Goal: Task Accomplishment & Management: Complete application form

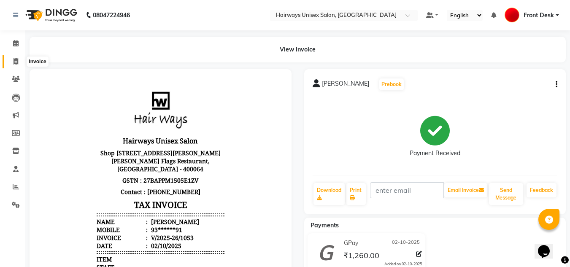
click at [19, 61] on span at bounding box center [15, 62] width 15 height 10
select select "service"
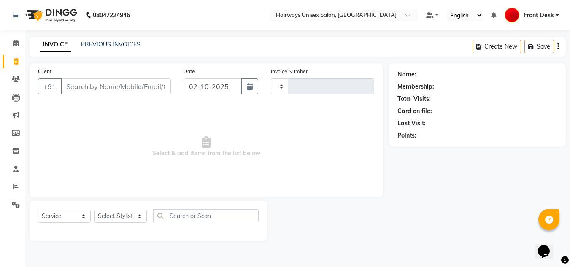
type input "1054"
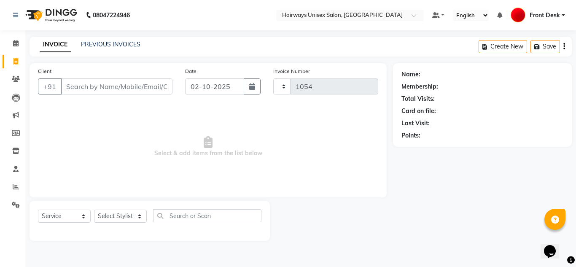
select select "786"
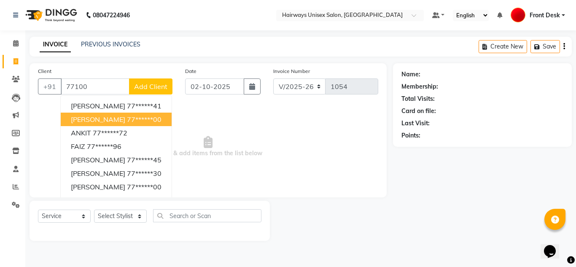
click at [136, 120] on ngb-highlight "77******00" at bounding box center [144, 119] width 35 height 8
type input "77******00"
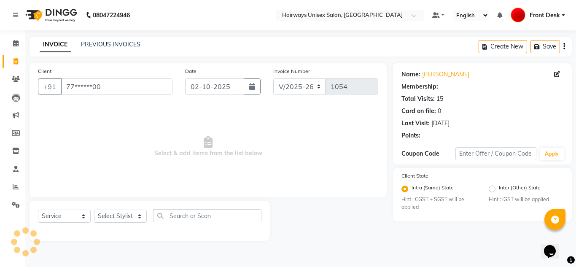
select select "1: Object"
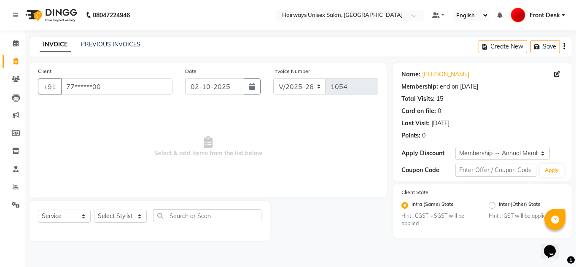
click at [340, 178] on span "Select & add items from the list below" at bounding box center [208, 147] width 340 height 84
click at [111, 84] on input "77******00" at bounding box center [117, 86] width 112 height 16
type input "7"
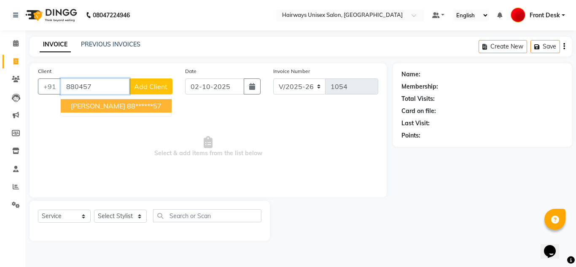
click at [117, 111] on button "NISHAL BHEDA 88******57" at bounding box center [116, 106] width 111 height 14
type input "88******57"
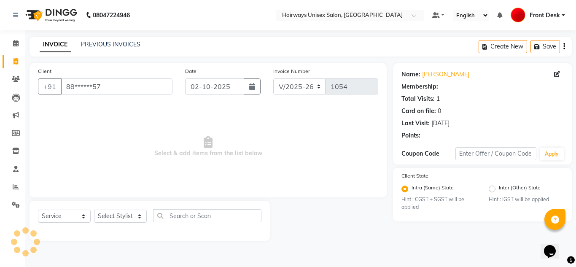
select select "1: Object"
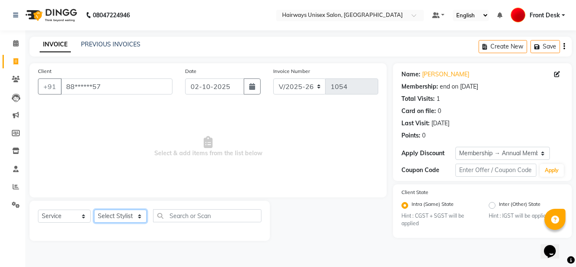
click at [129, 214] on select "Select Stylist [PERSON_NAME] ALIM [PERSON_NAME] Front Desk [PERSON_NAME] [PERSO…" at bounding box center [120, 216] width 53 height 13
select select "13183"
click at [94, 210] on select "Select Stylist [PERSON_NAME] ALIM [PERSON_NAME] Front Desk [PERSON_NAME] [PERSO…" at bounding box center [120, 216] width 53 height 13
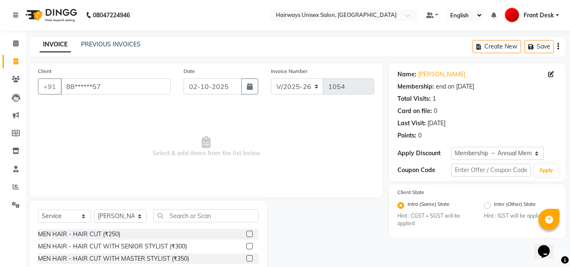
drag, startPoint x: 243, startPoint y: 260, endPoint x: 250, endPoint y: 258, distance: 7.5
click at [246, 260] on label at bounding box center [249, 258] width 6 height 6
click at [246, 260] on input "checkbox" at bounding box center [248, 258] width 5 height 5
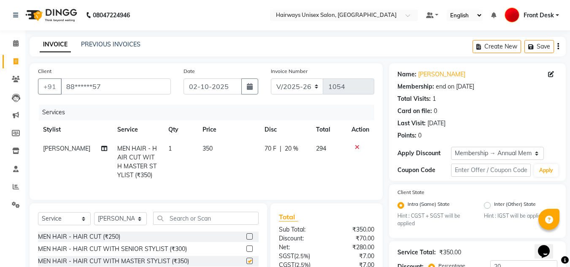
checkbox input "false"
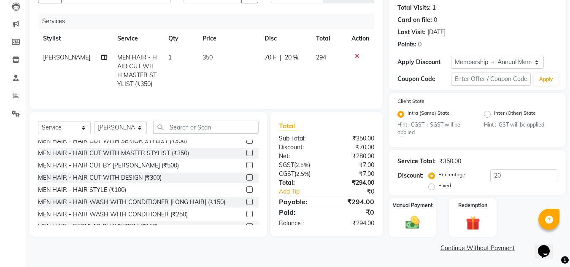
scroll to position [34, 0]
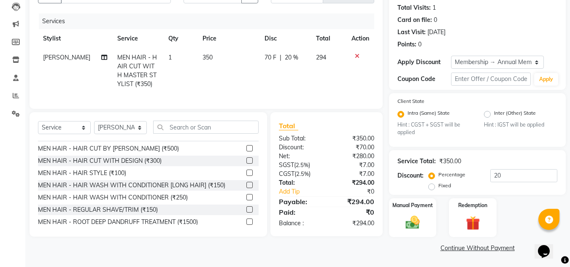
click at [246, 213] on label at bounding box center [249, 209] width 6 height 6
click at [246, 213] on input "checkbox" at bounding box center [248, 209] width 5 height 5
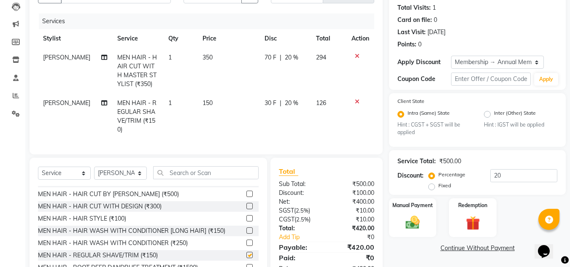
checkbox input "false"
click at [409, 220] on img at bounding box center [413, 222] width 24 height 17
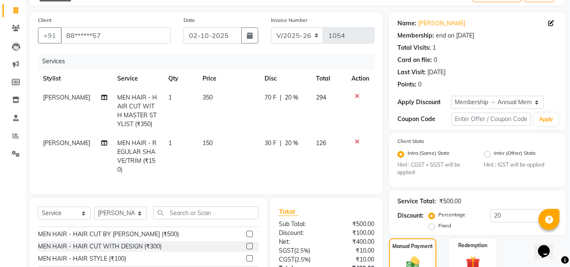
scroll to position [0, 0]
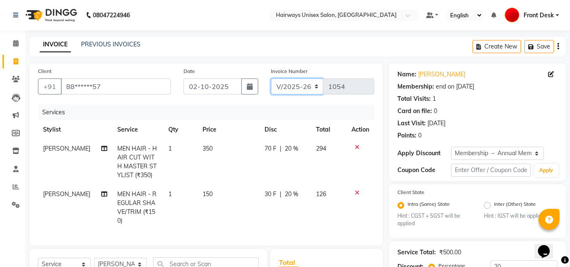
click at [294, 83] on select "INV/25-26 V/2025-26" at bounding box center [297, 86] width 53 height 16
click at [243, 108] on div "Services" at bounding box center [210, 113] width 342 height 16
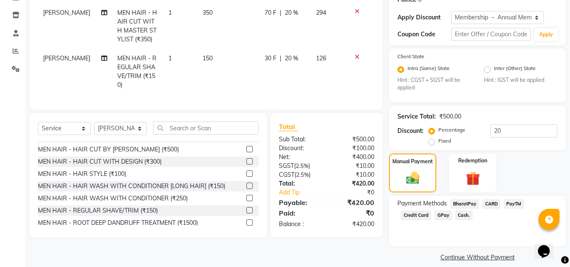
scroll to position [145, 0]
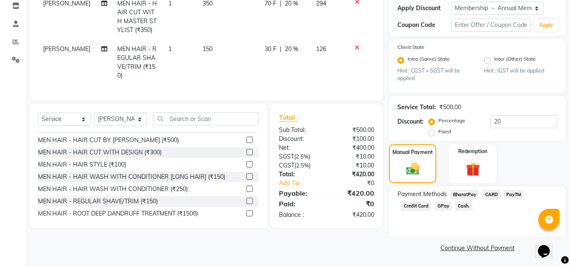
click at [435, 207] on span "GPay" at bounding box center [443, 206] width 17 height 10
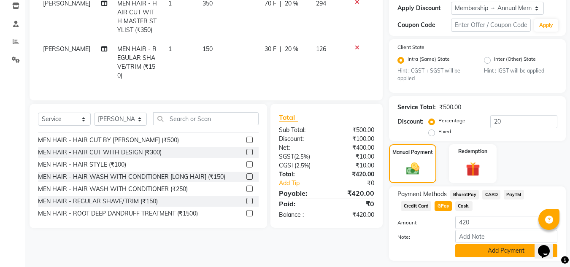
click at [473, 249] on button "Add Payment" at bounding box center [506, 250] width 102 height 13
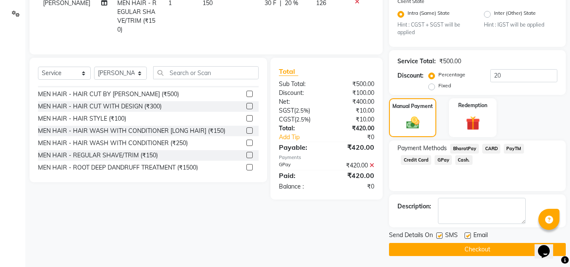
scroll to position [193, 0]
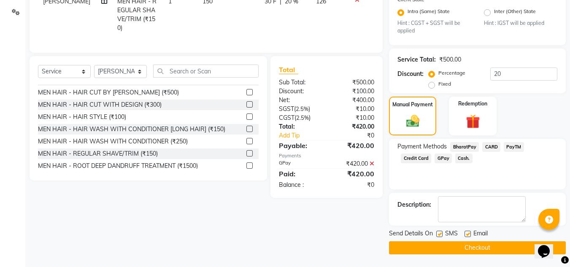
click at [441, 234] on label at bounding box center [439, 234] width 6 height 6
click at [441, 234] on input "checkbox" at bounding box center [438, 234] width 5 height 5
checkbox input "false"
click at [443, 245] on button "Checkout" at bounding box center [477, 247] width 177 height 13
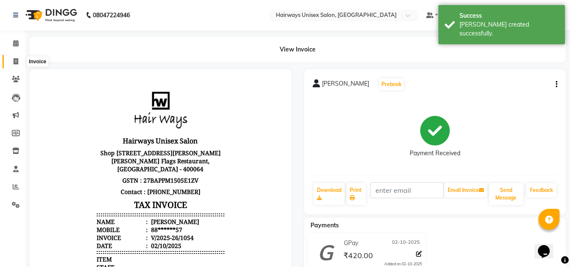
click at [17, 59] on icon at bounding box center [16, 61] width 5 height 6
select select "service"
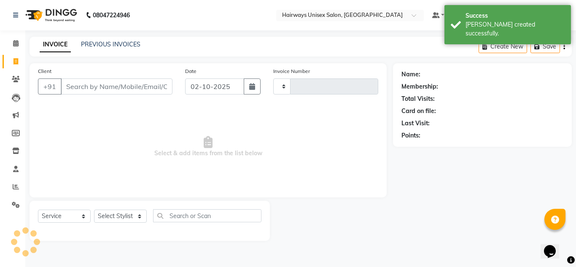
type input "1055"
select select "786"
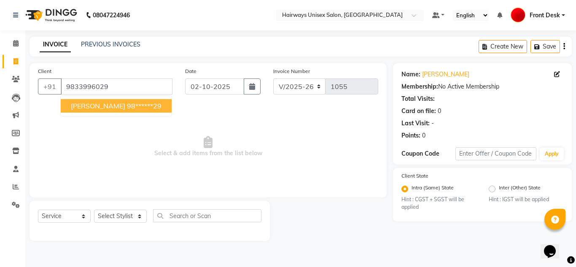
click at [108, 107] on span "MASU PATEL" at bounding box center [98, 106] width 54 height 8
type input "98******29"
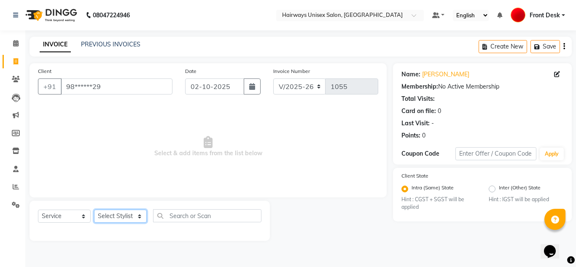
click at [116, 217] on select "Select Stylist [PERSON_NAME] ALIM [PERSON_NAME] Front Desk [PERSON_NAME] [PERSO…" at bounding box center [120, 216] width 53 height 13
select select "13183"
click at [94, 210] on select "Select Stylist [PERSON_NAME] ALIM [PERSON_NAME] Front Desk [PERSON_NAME] [PERSO…" at bounding box center [120, 216] width 53 height 13
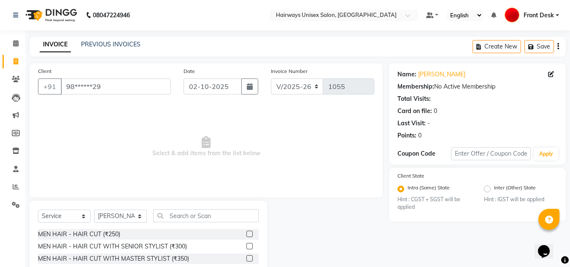
click at [246, 258] on label at bounding box center [249, 258] width 6 height 6
click at [246, 258] on input "checkbox" at bounding box center [248, 258] width 5 height 5
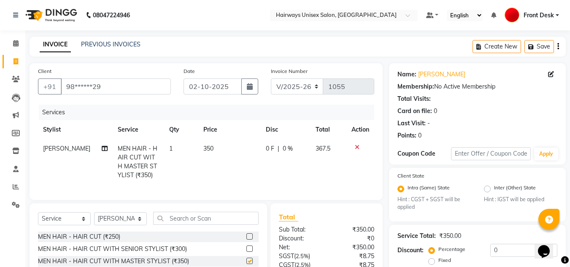
checkbox input "false"
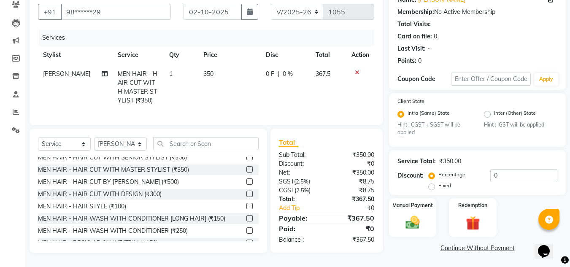
scroll to position [34, 0]
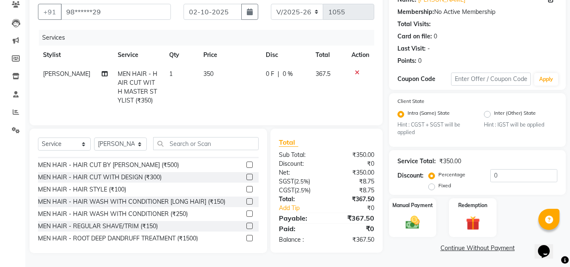
click at [246, 229] on label at bounding box center [249, 226] width 6 height 6
click at [246, 229] on input "checkbox" at bounding box center [248, 226] width 5 height 5
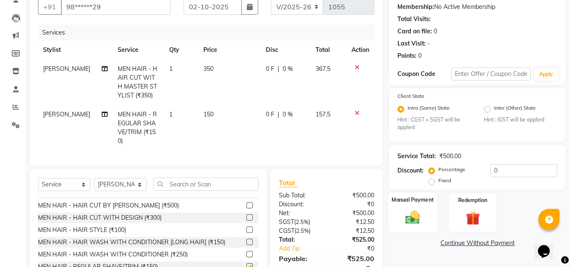
checkbox input "false"
click at [401, 220] on img at bounding box center [413, 217] width 24 height 17
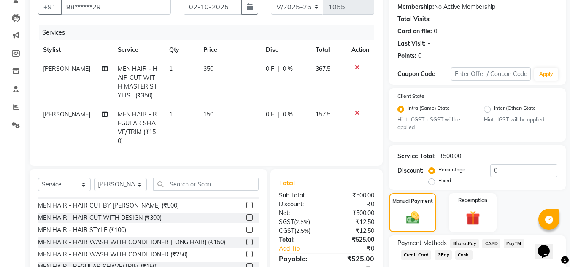
click at [435, 253] on span "GPay" at bounding box center [443, 255] width 17 height 10
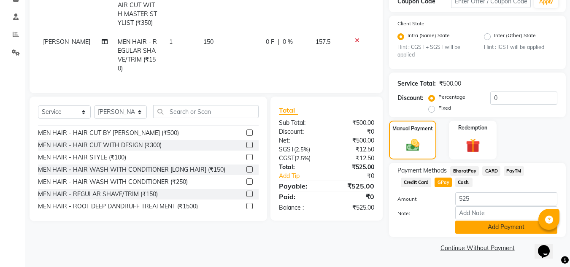
click at [487, 225] on button "Add Payment" at bounding box center [506, 227] width 102 height 13
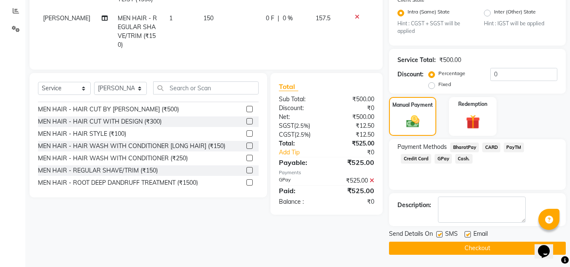
scroll to position [176, 0]
click at [439, 234] on label at bounding box center [439, 234] width 6 height 6
click at [439, 234] on input "checkbox" at bounding box center [438, 234] width 5 height 5
checkbox input "false"
click at [437, 249] on button "Checkout" at bounding box center [477, 247] width 177 height 13
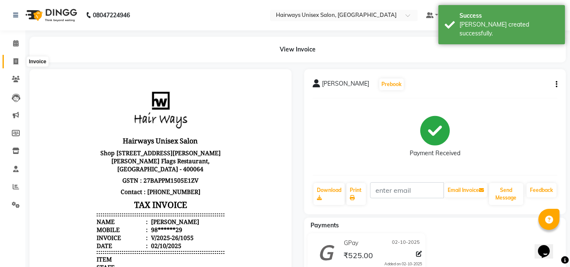
click at [12, 63] on span at bounding box center [15, 62] width 15 height 10
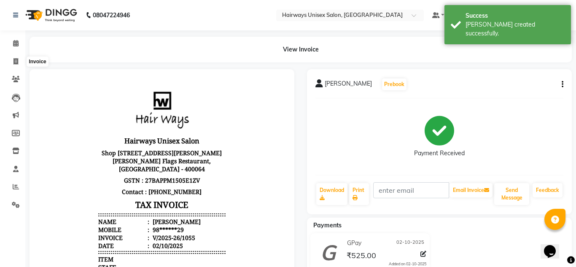
select select "786"
select select "service"
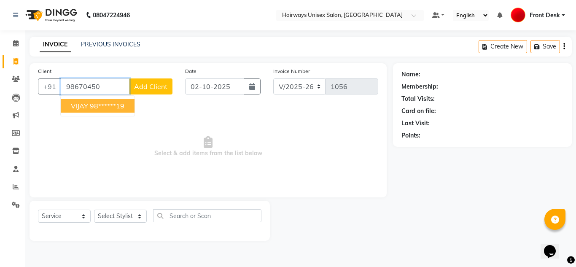
click at [96, 109] on ngb-highlight "98******19" at bounding box center [107, 106] width 35 height 8
type input "98******19"
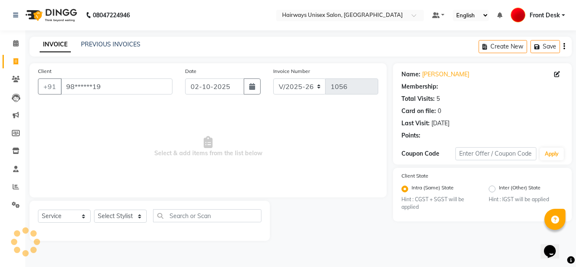
select select "1: Object"
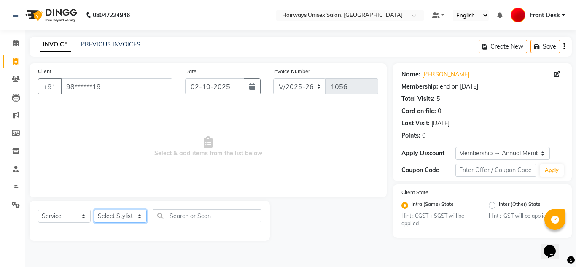
click at [110, 213] on select "Select Stylist [PERSON_NAME] ALIM [PERSON_NAME] Front Desk [PERSON_NAME] [PERSO…" at bounding box center [120, 216] width 53 height 13
select select "13252"
click at [94, 210] on select "Select Stylist [PERSON_NAME] ALIM [PERSON_NAME] Front Desk [PERSON_NAME] [PERSO…" at bounding box center [120, 216] width 53 height 13
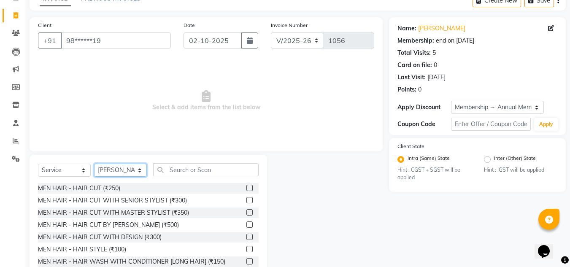
scroll to position [71, 0]
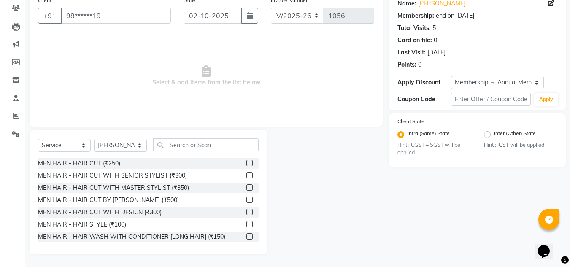
click at [252, 239] on div at bounding box center [252, 237] width 12 height 11
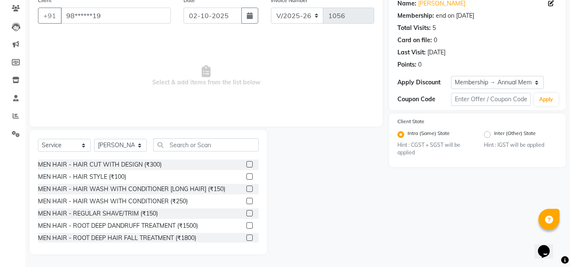
scroll to position [51, 0]
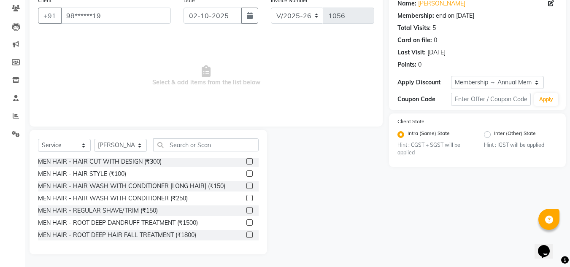
click at [246, 211] on label at bounding box center [249, 210] width 6 height 6
click at [246, 211] on input "checkbox" at bounding box center [248, 210] width 5 height 5
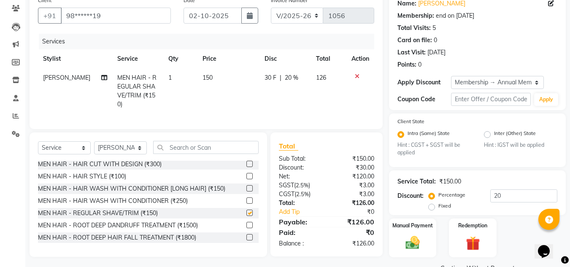
checkbox input "false"
click at [236, 146] on input "text" at bounding box center [205, 147] width 105 height 13
click at [115, 148] on select "Select Stylist [PERSON_NAME] ALIM [PERSON_NAME] Front Desk [PERSON_NAME] [PERSO…" at bounding box center [120, 147] width 53 height 13
select select "13394"
click at [94, 141] on select "Select Stylist [PERSON_NAME] ALIM [PERSON_NAME] Front Desk [PERSON_NAME] [PERSO…" at bounding box center [120, 147] width 53 height 13
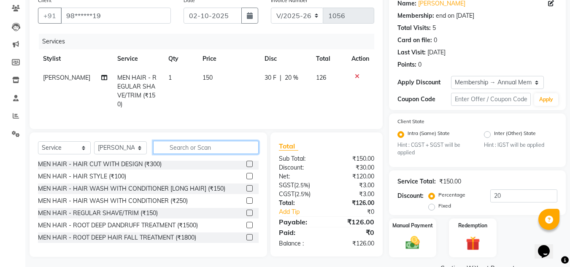
click at [195, 142] on input "text" at bounding box center [205, 147] width 105 height 13
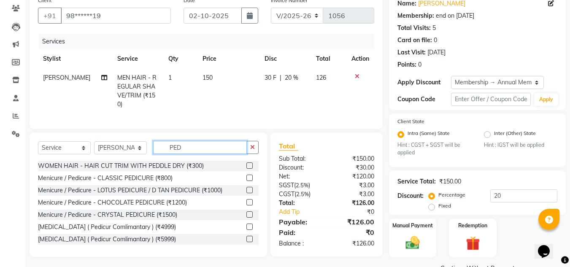
type input "PED"
click at [246, 176] on label at bounding box center [249, 178] width 6 height 6
click at [246, 176] on input "checkbox" at bounding box center [248, 178] width 5 height 5
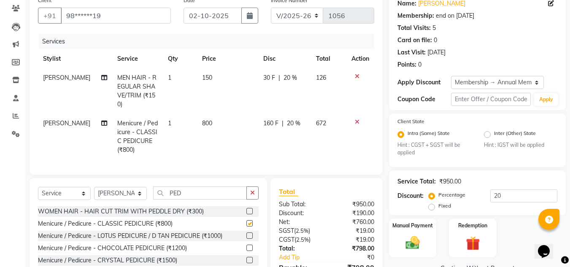
checkbox input "false"
click at [404, 237] on img at bounding box center [413, 243] width 24 height 17
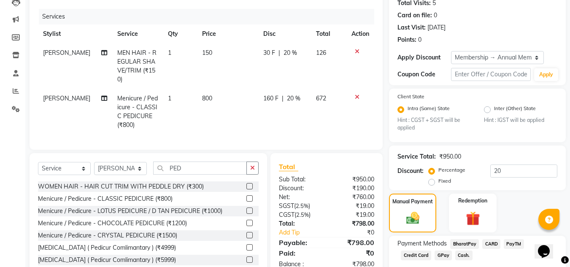
scroll to position [145, 0]
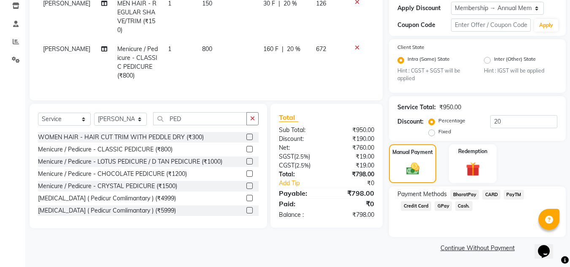
click at [455, 209] on span "Cash." at bounding box center [463, 206] width 17 height 10
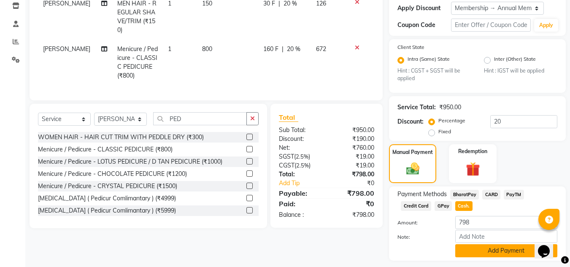
click at [470, 249] on button "Add Payment" at bounding box center [506, 250] width 102 height 13
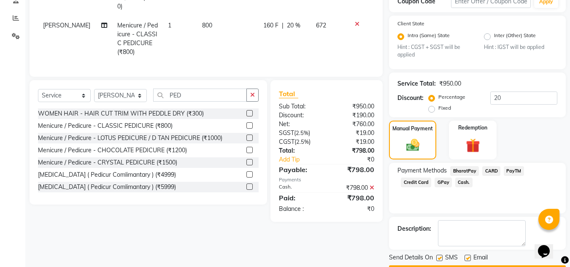
scroll to position [193, 0]
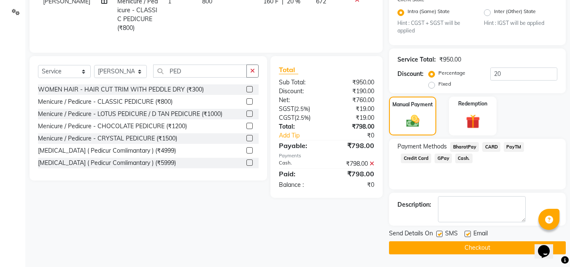
click at [439, 234] on label at bounding box center [439, 234] width 6 height 6
click at [439, 234] on input "checkbox" at bounding box center [438, 234] width 5 height 5
checkbox input "false"
click at [442, 246] on button "Checkout" at bounding box center [477, 247] width 177 height 13
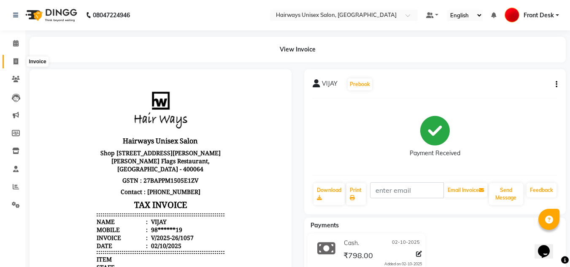
click at [20, 66] on span at bounding box center [15, 62] width 15 height 10
select select "service"
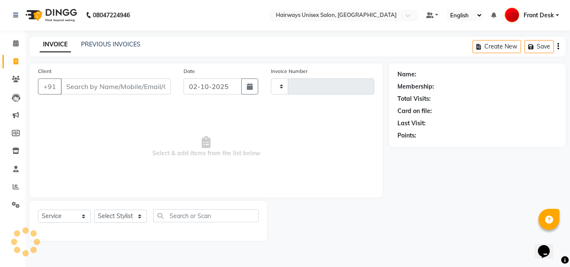
type input "1058"
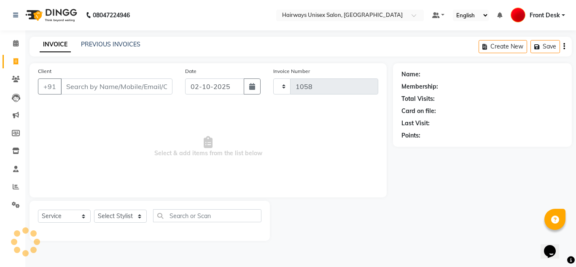
select select "786"
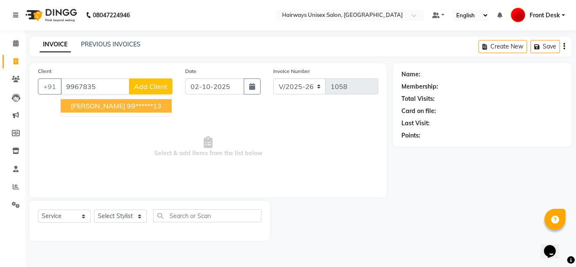
click at [124, 111] on button "SNEHA SHAH 99******13" at bounding box center [116, 106] width 111 height 14
type input "99******13"
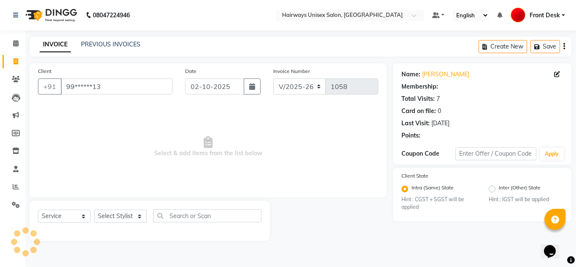
select select "1: Object"
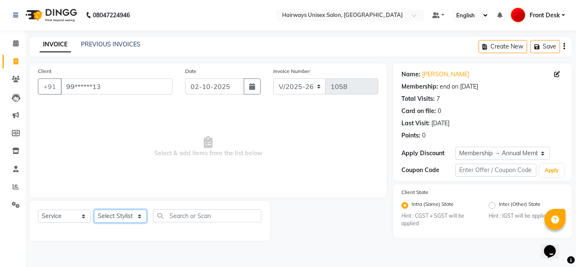
click at [115, 214] on select "Select Stylist [PERSON_NAME] ALIM [PERSON_NAME] Front Desk [PERSON_NAME] [PERSO…" at bounding box center [120, 216] width 53 height 13
click at [111, 222] on select "Select Stylist [PERSON_NAME] ALIM [PERSON_NAME] Front Desk [PERSON_NAME] [PERSO…" at bounding box center [120, 216] width 53 height 13
select select "13179"
click at [94, 210] on select "Select Stylist [PERSON_NAME] ALIM [PERSON_NAME] Front Desk [PERSON_NAME] [PERSO…" at bounding box center [120, 216] width 53 height 13
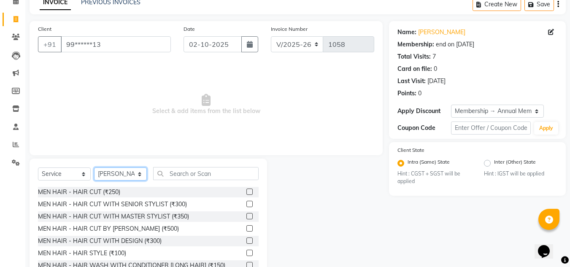
scroll to position [71, 0]
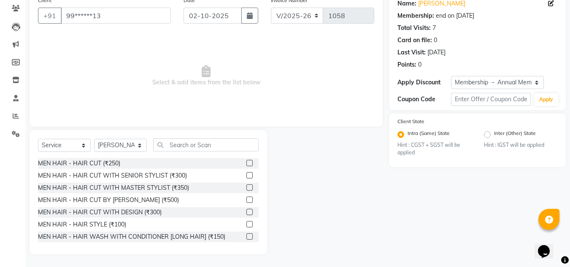
click at [246, 175] on label at bounding box center [249, 175] width 6 height 6
click at [246, 175] on input "checkbox" at bounding box center [248, 175] width 5 height 5
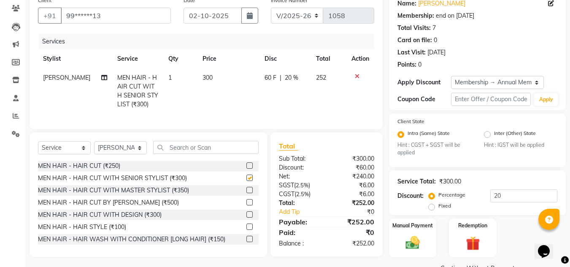
checkbox input "false"
click at [259, 245] on div "MEN HAIR - HAIR CUT (₹250) MEN HAIR - HAIR CUT WITH SENIOR STYLIST (₹300) MEN H…" at bounding box center [148, 203] width 221 height 84
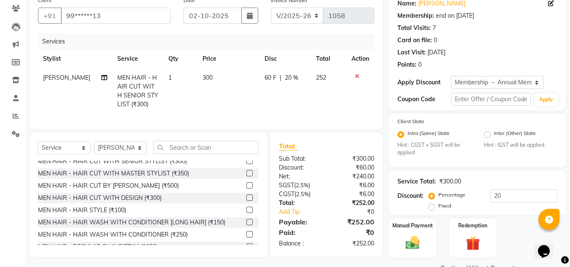
scroll to position [34, 0]
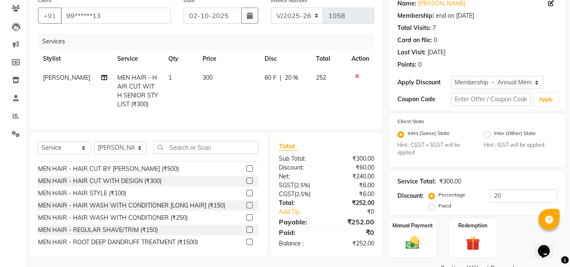
click at [246, 233] on label at bounding box center [249, 230] width 6 height 6
click at [246, 233] on input "checkbox" at bounding box center [248, 229] width 5 height 5
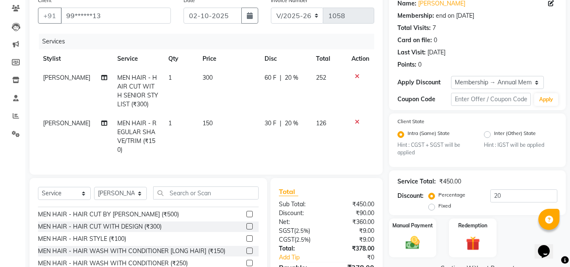
checkbox input "false"
click at [292, 15] on select "INV/25-26 V/2025-26" at bounding box center [297, 16] width 53 height 16
select select "6958"
click at [271, 8] on select "INV/25-26 V/2025-26" at bounding box center [297, 16] width 53 height 16
type input "0746"
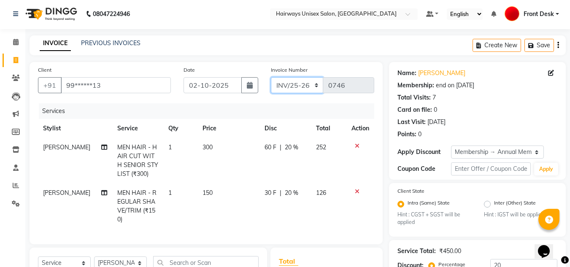
scroll to position [0, 0]
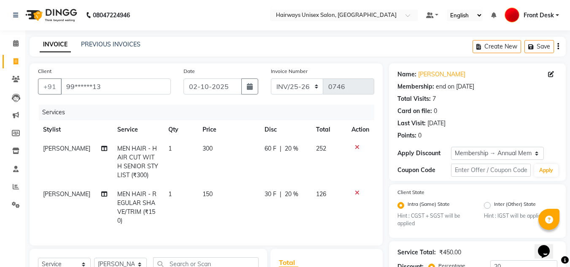
click at [558, 47] on icon "button" at bounding box center [558, 46] width 2 height 0
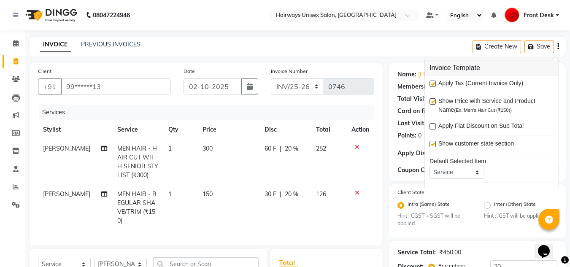
click at [431, 85] on label at bounding box center [433, 84] width 6 height 6
click at [431, 85] on input "checkbox" at bounding box center [432, 83] width 5 height 5
checkbox input "false"
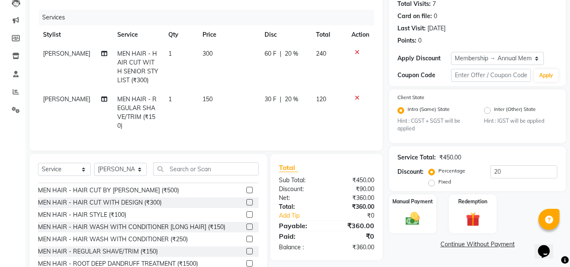
scroll to position [116, 0]
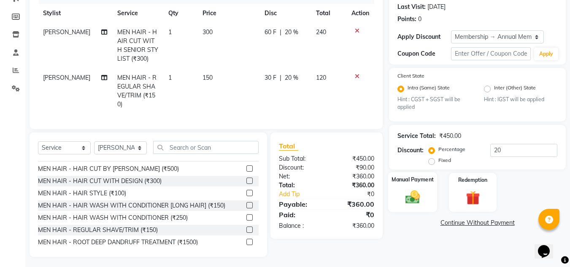
click at [402, 203] on img at bounding box center [413, 197] width 24 height 17
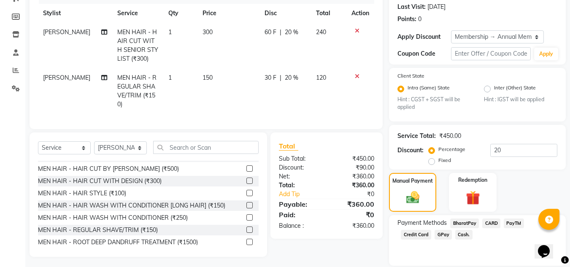
click at [455, 235] on span "Cash." at bounding box center [463, 235] width 17 height 10
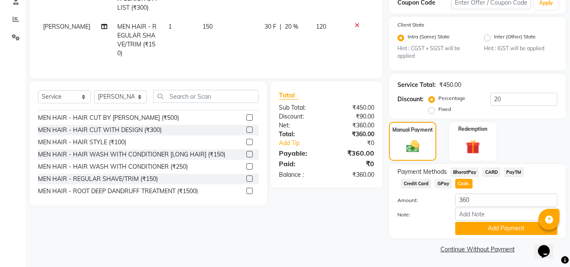
scroll to position [169, 0]
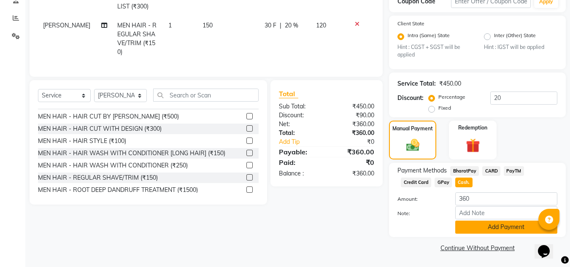
click at [470, 230] on button "Add Payment" at bounding box center [506, 227] width 102 height 13
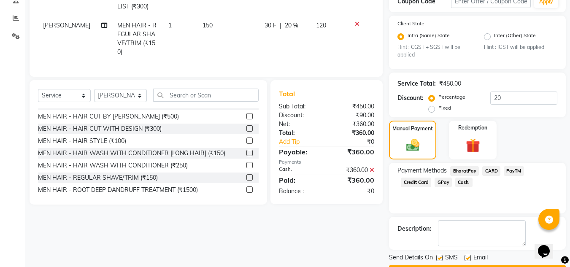
click at [442, 257] on label at bounding box center [439, 258] width 6 height 6
click at [442, 257] on input "checkbox" at bounding box center [438, 258] width 5 height 5
checkbox input "false"
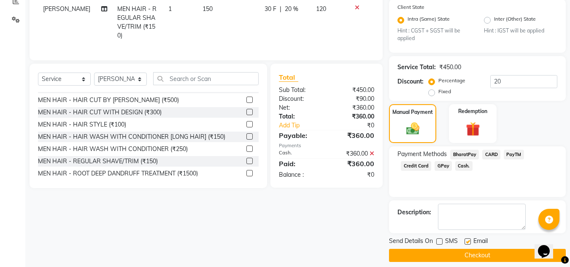
scroll to position [193, 0]
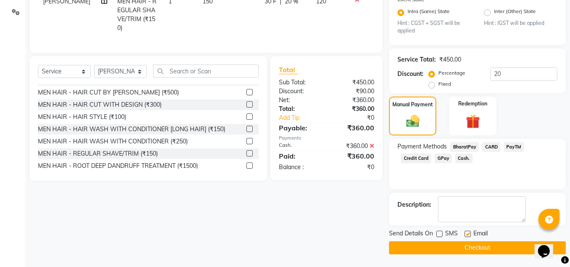
click at [467, 246] on button "Checkout" at bounding box center [477, 247] width 177 height 13
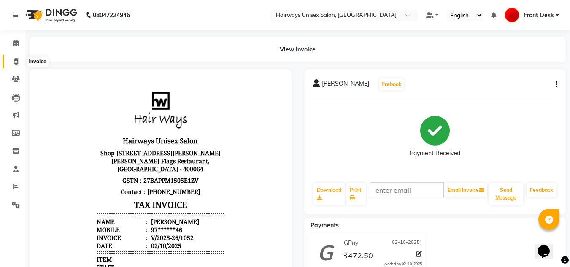
click at [14, 62] on icon at bounding box center [16, 61] width 5 height 6
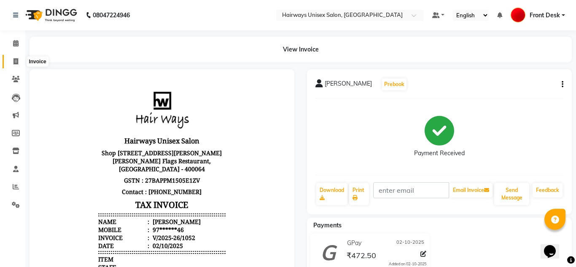
select select "service"
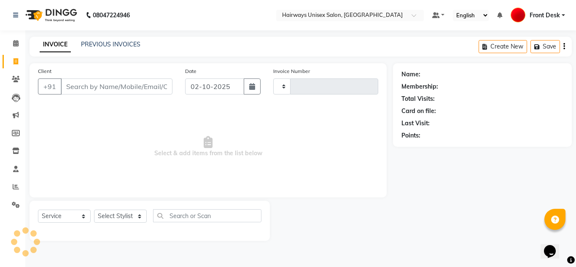
type input "1054"
select select "786"
click at [6, 62] on link "Invoice" at bounding box center [13, 62] width 20 height 14
select select "service"
type input "1054"
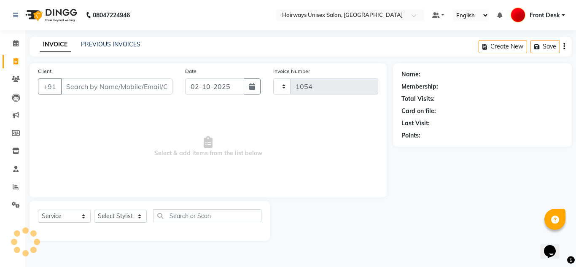
select select "786"
click at [108, 45] on link "PREVIOUS INVOICES" at bounding box center [110, 45] width 59 height 8
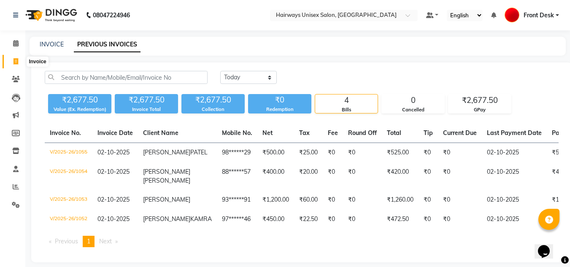
click at [22, 66] on span at bounding box center [15, 62] width 15 height 10
select select "service"
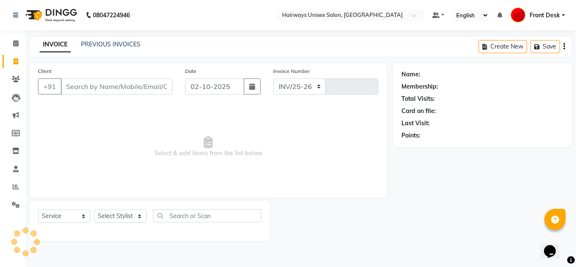
select select "786"
type input "1056"
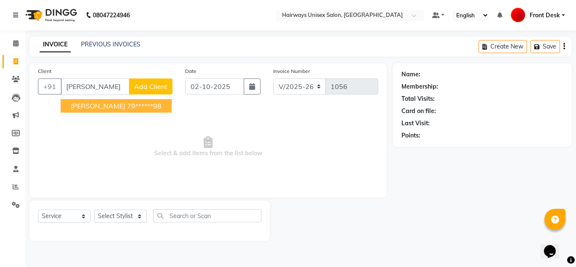
click at [86, 109] on span "[PERSON_NAME]" at bounding box center [98, 106] width 54 height 8
type input "79******98"
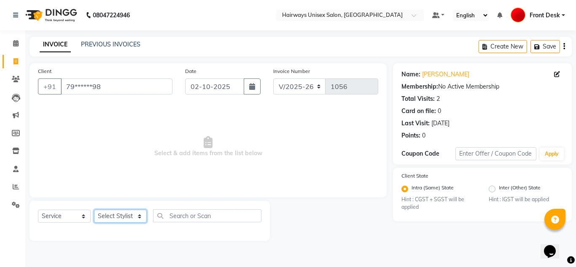
click at [115, 215] on select "Select Stylist [PERSON_NAME] ALIM [PERSON_NAME] Front Desk [PERSON_NAME] [PERSO…" at bounding box center [120, 216] width 53 height 13
select select "13394"
click at [94, 210] on select "Select Stylist [PERSON_NAME] ALIM [PERSON_NAME] Front Desk [PERSON_NAME] [PERSO…" at bounding box center [120, 216] width 53 height 13
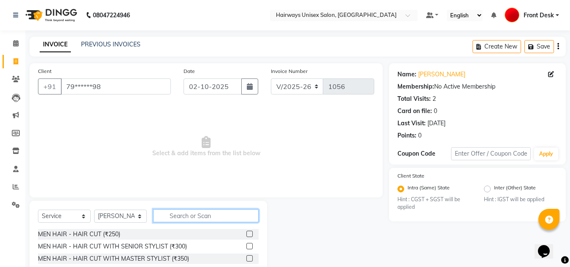
click at [198, 219] on input "text" at bounding box center [205, 215] width 105 height 13
type input "PED"
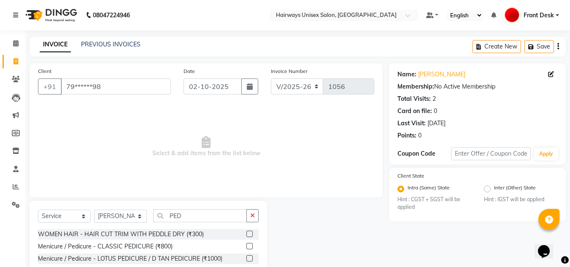
click at [246, 247] on label at bounding box center [249, 246] width 6 height 6
click at [246, 247] on input "checkbox" at bounding box center [248, 246] width 5 height 5
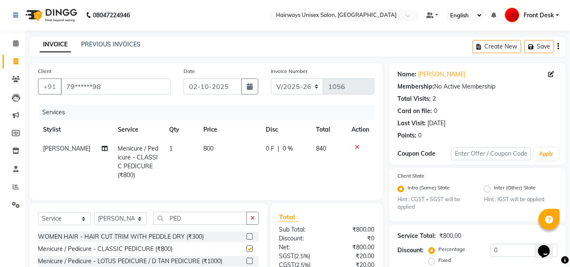
checkbox input "false"
click at [169, 147] on span "1" at bounding box center [170, 149] width 3 height 8
select select "13394"
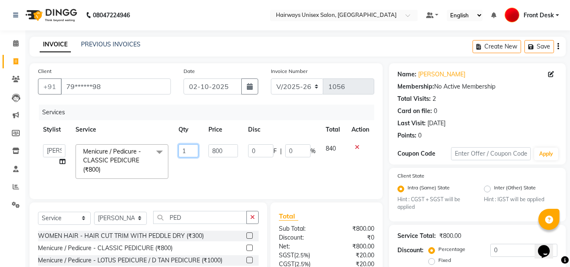
click at [193, 151] on input "1" at bounding box center [188, 150] width 20 height 13
type input "2"
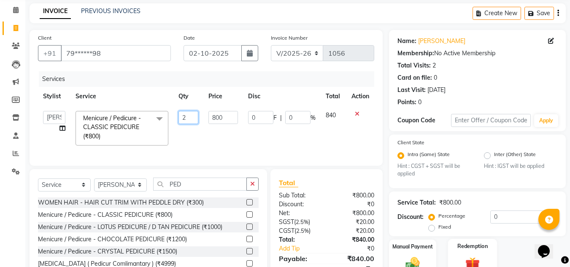
scroll to position [79, 0]
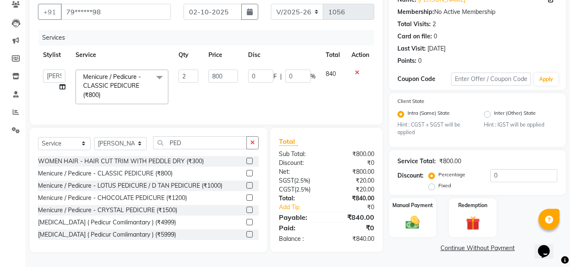
click at [321, 99] on td "840" at bounding box center [334, 87] width 26 height 45
select select "13394"
click at [494, 171] on input "0" at bounding box center [523, 175] width 67 height 13
type input "20"
type input "320"
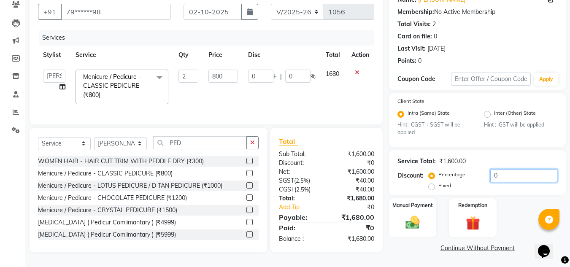
type input "20"
click at [412, 207] on div "Manual Payment" at bounding box center [412, 217] width 49 height 40
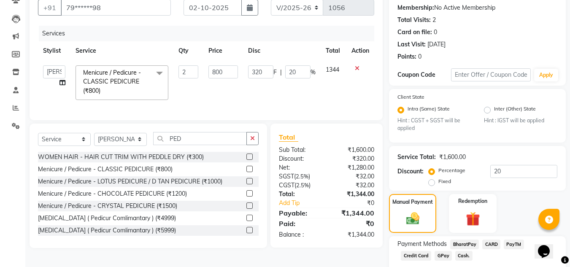
click at [435, 256] on span "GPay" at bounding box center [443, 256] width 17 height 10
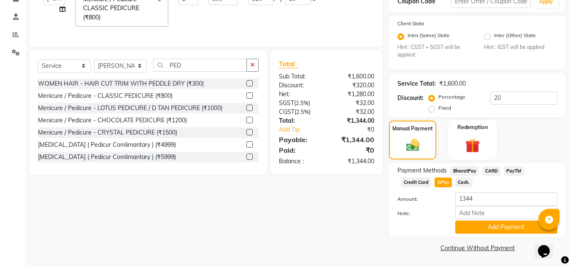
click at [477, 222] on button "Add Payment" at bounding box center [506, 227] width 102 height 13
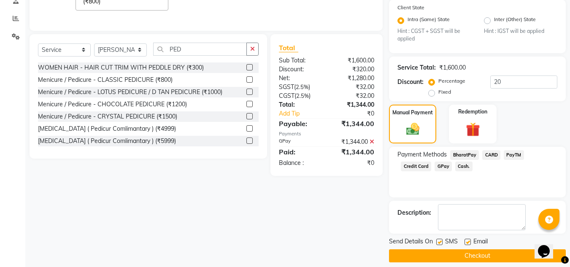
scroll to position [176, 0]
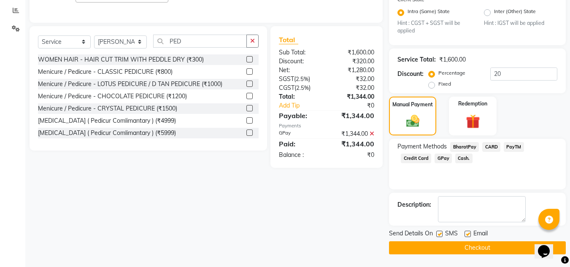
click at [441, 234] on label at bounding box center [439, 234] width 6 height 6
click at [441, 234] on input "checkbox" at bounding box center [438, 234] width 5 height 5
checkbox input "false"
click at [443, 251] on button "Checkout" at bounding box center [477, 247] width 177 height 13
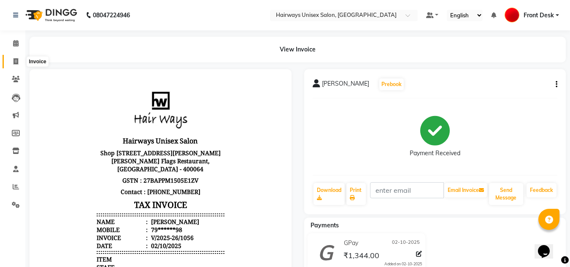
click at [16, 57] on span at bounding box center [15, 62] width 15 height 10
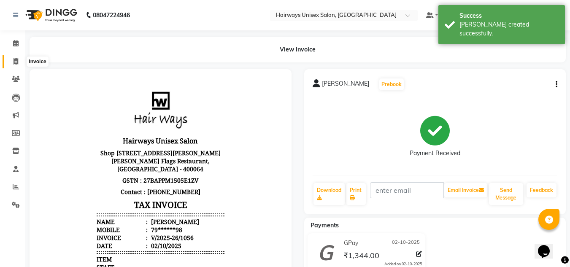
select select "786"
select select "service"
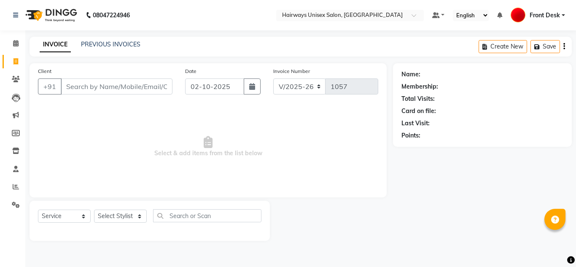
select select "786"
select select "service"
click at [115, 92] on input "Client" at bounding box center [117, 86] width 112 height 16
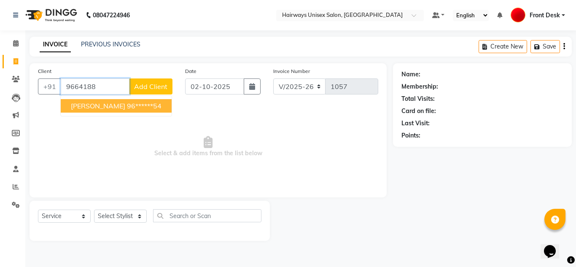
click at [145, 110] on button "SNEH SHAH 96******54" at bounding box center [116, 106] width 111 height 14
type input "96******54"
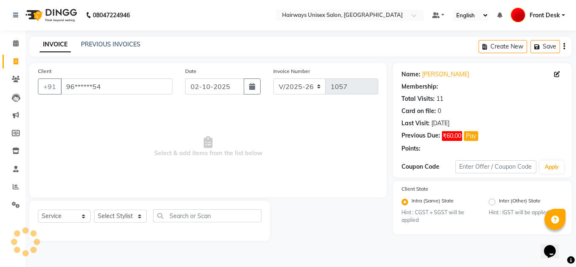
select select "1: Object"
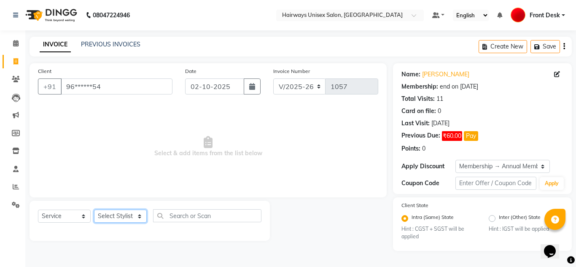
click at [127, 211] on select "Select Stylist [PERSON_NAME] ALIM [PERSON_NAME] Front Desk [PERSON_NAME] [PERSO…" at bounding box center [120, 216] width 53 height 13
select select "13179"
click at [94, 210] on select "Select Stylist [PERSON_NAME] ALIM [PERSON_NAME] Front Desk [PERSON_NAME] [PERSO…" at bounding box center [120, 216] width 53 height 13
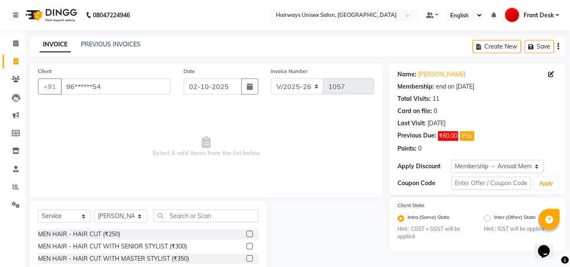
click at [246, 249] on label at bounding box center [249, 246] width 6 height 6
click at [246, 249] on input "checkbox" at bounding box center [248, 246] width 5 height 5
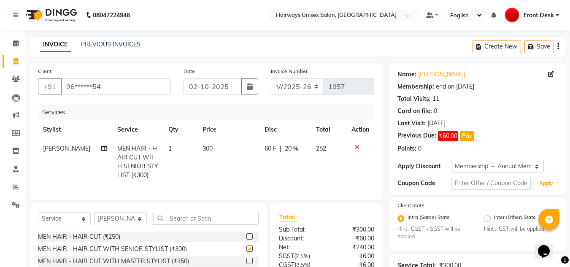
checkbox input "false"
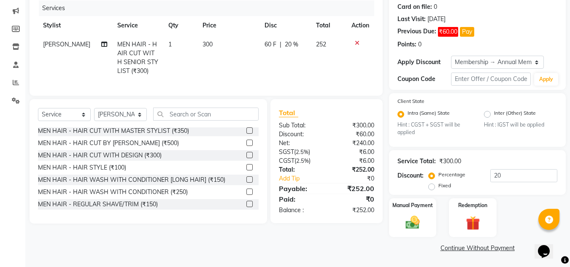
scroll to position [34, 0]
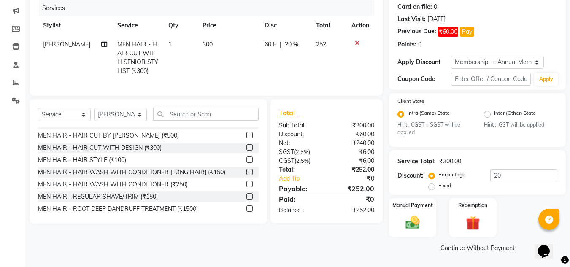
click at [246, 200] on label at bounding box center [249, 196] width 6 height 6
click at [246, 200] on input "checkbox" at bounding box center [248, 196] width 5 height 5
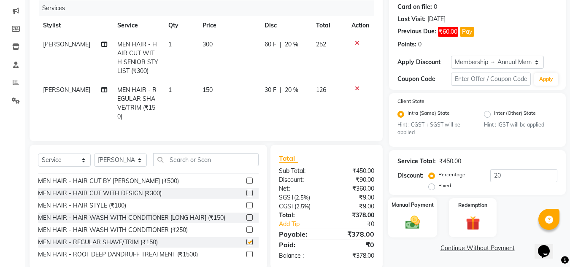
checkbox input "false"
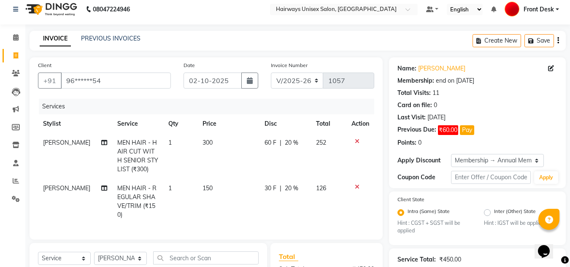
scroll to position [0, 0]
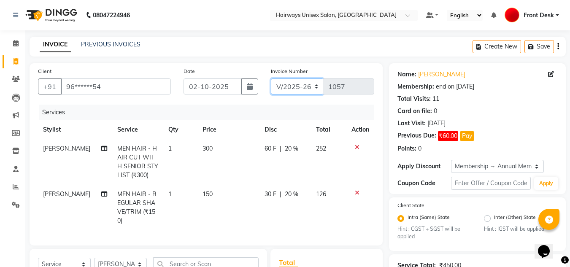
click at [300, 86] on select "INV/25-26 V/2025-26" at bounding box center [297, 86] width 53 height 16
click at [271, 78] on select "INV/25-26 V/2025-26" at bounding box center [297, 86] width 53 height 16
click at [559, 47] on icon "button" at bounding box center [558, 46] width 2 height 0
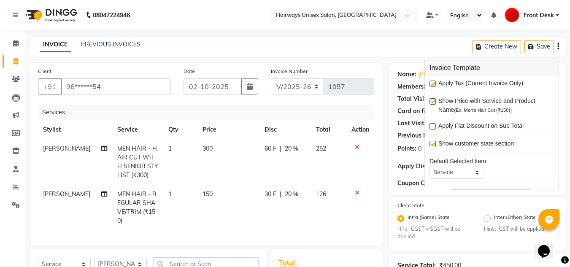
click at [434, 83] on label at bounding box center [433, 84] width 6 height 6
click at [434, 83] on input "checkbox" at bounding box center [432, 83] width 5 height 5
checkbox input "false"
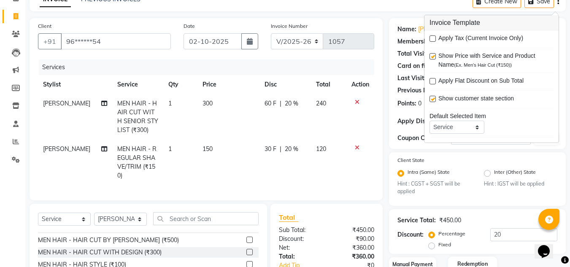
scroll to position [116, 0]
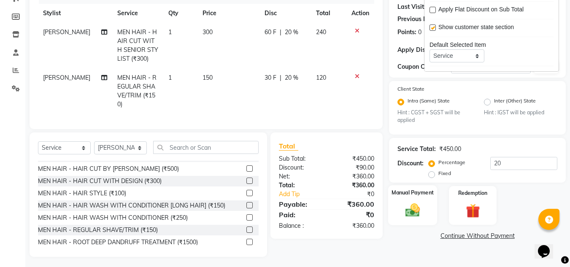
click at [414, 200] on div "Manual Payment" at bounding box center [412, 205] width 49 height 40
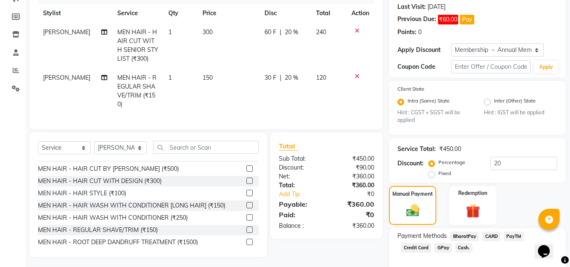
click at [455, 249] on span "Cash." at bounding box center [463, 248] width 17 height 10
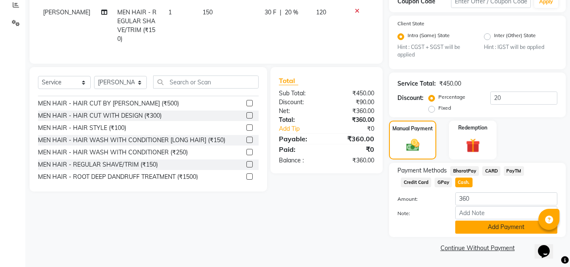
click at [480, 231] on button "Add Payment" at bounding box center [506, 227] width 102 height 13
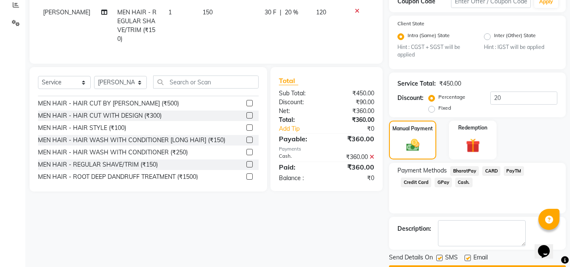
scroll to position [206, 0]
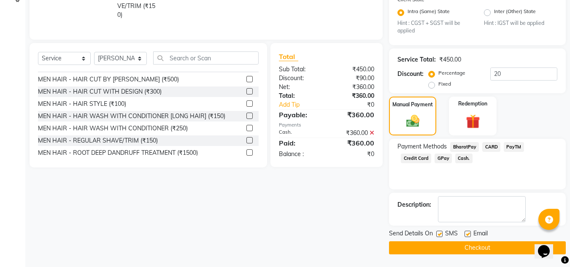
click at [440, 233] on label at bounding box center [439, 234] width 6 height 6
click at [440, 233] on input "checkbox" at bounding box center [438, 234] width 5 height 5
checkbox input "false"
click at [429, 249] on button "Checkout" at bounding box center [477, 247] width 177 height 13
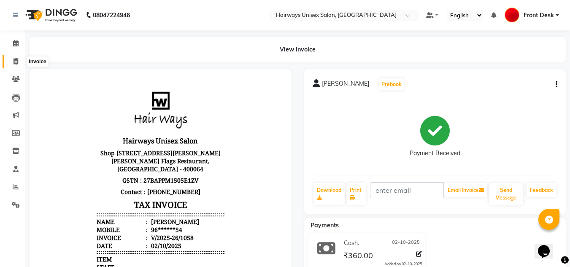
click at [21, 63] on span at bounding box center [15, 62] width 15 height 10
select select "786"
select select "service"
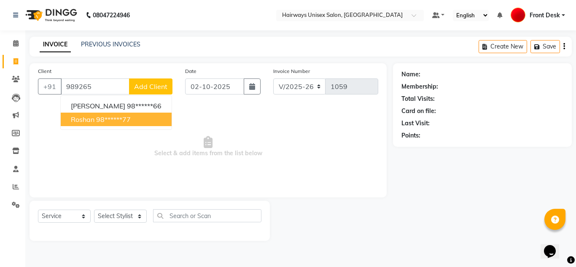
click at [106, 123] on ngb-highlight "98******77" at bounding box center [113, 119] width 35 height 8
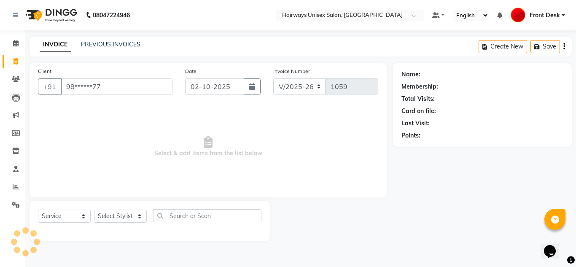
type input "98******77"
select select "1: Object"
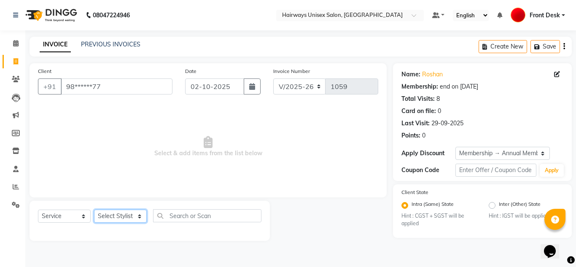
click at [121, 218] on select "Select Stylist [PERSON_NAME] ALIM [PERSON_NAME] Front Desk [PERSON_NAME] [PERSO…" at bounding box center [120, 216] width 53 height 13
select select "68025"
click at [94, 210] on select "Select Stylist [PERSON_NAME] ALIM [PERSON_NAME] Front Desk [PERSON_NAME] [PERSO…" at bounding box center [120, 216] width 53 height 13
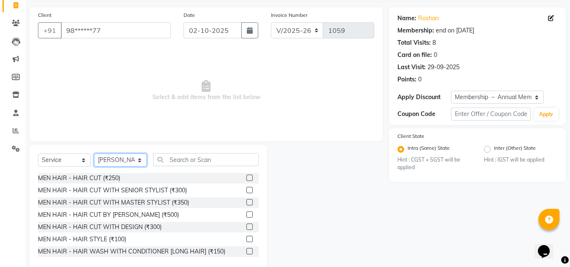
scroll to position [71, 0]
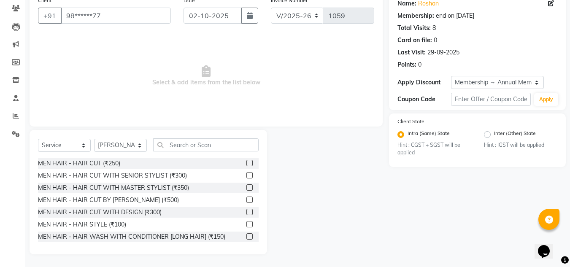
click at [251, 241] on div at bounding box center [252, 237] width 12 height 11
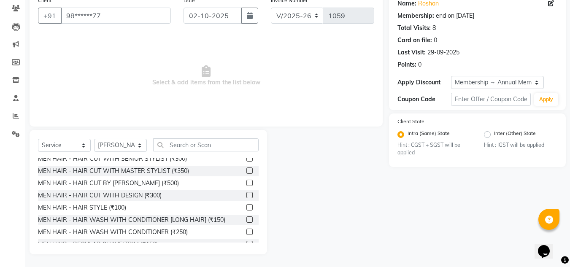
scroll to position [34, 0]
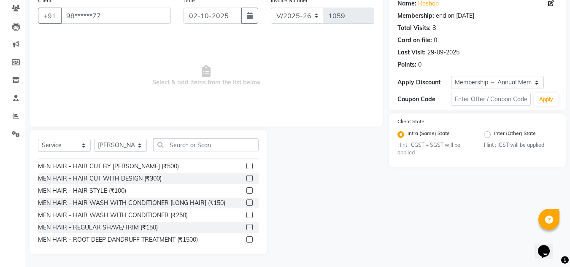
click at [246, 227] on label at bounding box center [249, 227] width 6 height 6
click at [246, 227] on input "checkbox" at bounding box center [248, 227] width 5 height 5
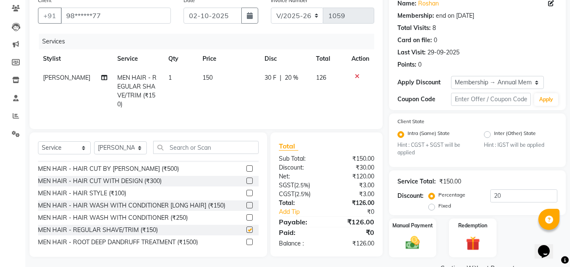
checkbox input "false"
click at [205, 143] on input "text" at bounding box center [205, 147] width 105 height 13
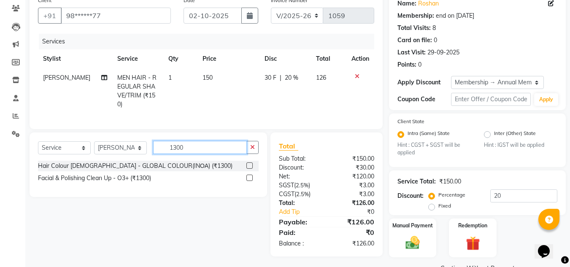
type input "1300"
click at [250, 162] on label at bounding box center [249, 165] width 6 height 6
click at [250, 163] on input "checkbox" at bounding box center [248, 165] width 5 height 5
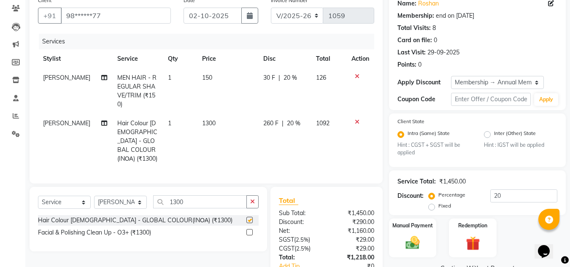
checkbox input "false"
click at [106, 196] on select "Select Stylist [PERSON_NAME] ALIM [PERSON_NAME] Front Desk [PERSON_NAME] [PERSO…" at bounding box center [120, 202] width 53 height 13
select select "13252"
click at [94, 196] on select "Select Stylist [PERSON_NAME] ALIM [PERSON_NAME] Front Desk [PERSON_NAME] [PERSO…" at bounding box center [120, 202] width 53 height 13
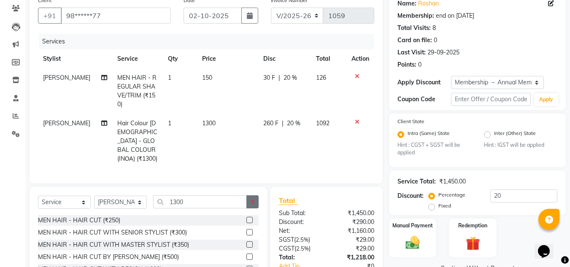
click at [251, 199] on icon "button" at bounding box center [252, 202] width 5 height 6
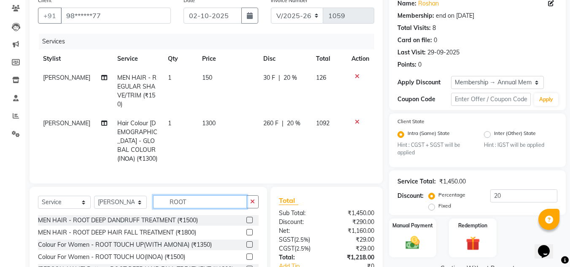
type input "ROOT"
click at [249, 217] on label at bounding box center [249, 220] width 6 height 6
click at [249, 218] on input "checkbox" at bounding box center [248, 220] width 5 height 5
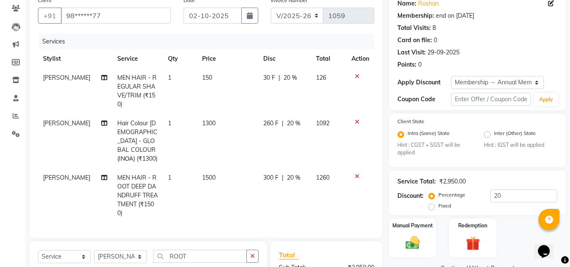
checkbox input "false"
click at [257, 250] on button "button" at bounding box center [252, 256] width 12 height 13
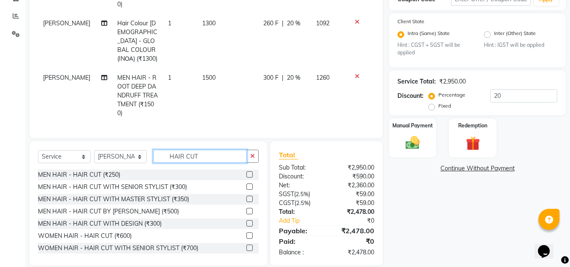
type input "HAIR CUT"
click at [246, 232] on label at bounding box center [249, 235] width 6 height 6
click at [246, 233] on input "checkbox" at bounding box center [248, 235] width 5 height 5
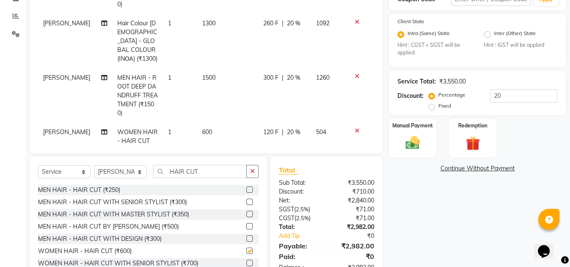
checkbox input "false"
click at [420, 132] on div "Manual Payment" at bounding box center [412, 138] width 49 height 40
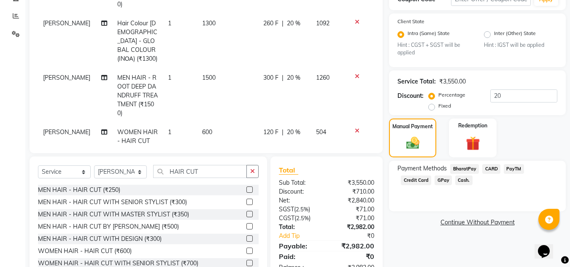
click at [455, 180] on span "Cash." at bounding box center [463, 181] width 17 height 10
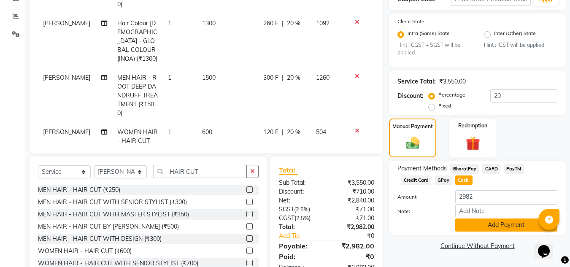
click at [477, 222] on button "Add Payment" at bounding box center [506, 225] width 102 height 13
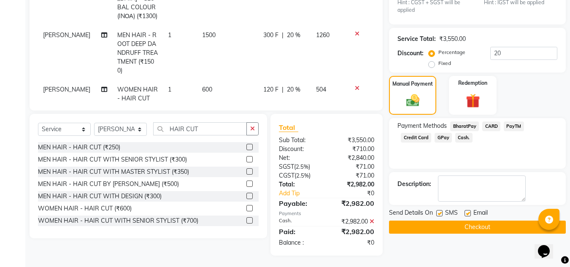
scroll to position [215, 0]
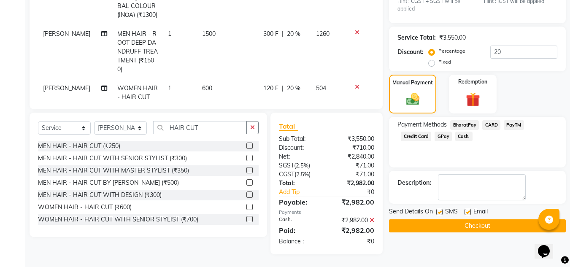
click at [438, 227] on button "Checkout" at bounding box center [477, 225] width 177 height 13
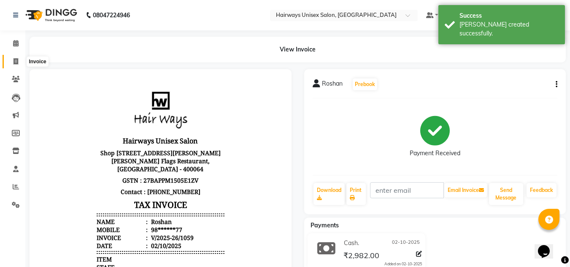
drag, startPoint x: 15, startPoint y: 59, endPoint x: 34, endPoint y: 63, distance: 18.9
click at [15, 59] on icon at bounding box center [16, 61] width 5 height 6
select select "786"
select select "service"
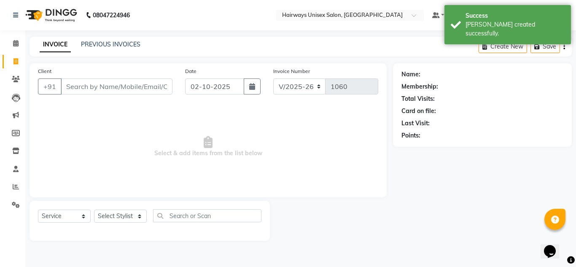
click at [76, 85] on input "Client" at bounding box center [117, 86] width 112 height 16
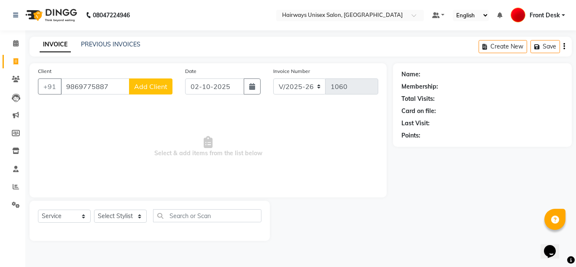
type input "9869775887"
click at [154, 85] on span "Add Client" at bounding box center [150, 86] width 33 height 8
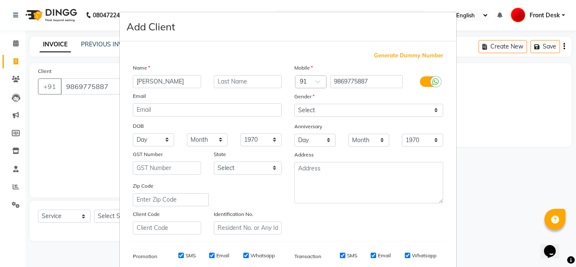
type input "POORVI"
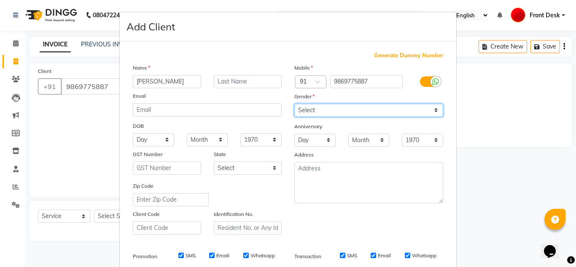
click at [328, 107] on select "Select Male Female Other Prefer Not To Say" at bounding box center [369, 110] width 149 height 13
select select "female"
click at [295, 104] on select "Select Male Female Other Prefer Not To Say" at bounding box center [369, 110] width 149 height 13
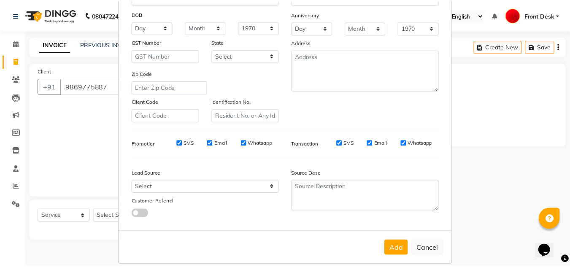
scroll to position [122, 0]
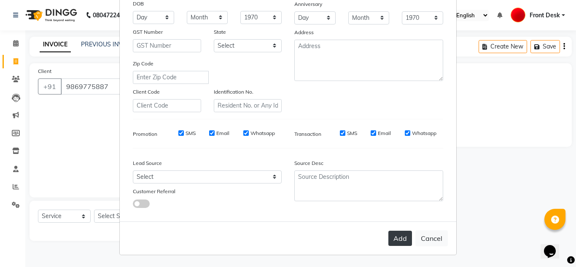
click at [396, 238] on button "Add" at bounding box center [401, 238] width 24 height 15
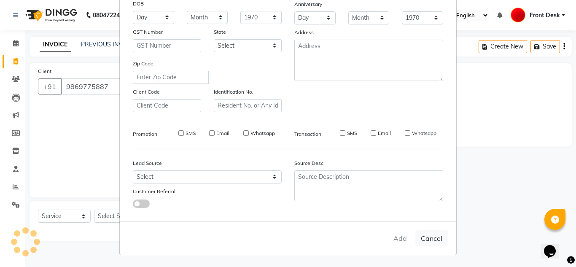
type input "98******87"
select select
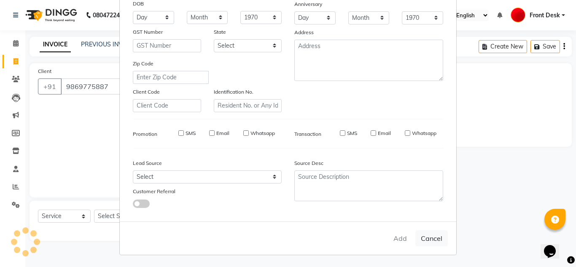
select select
checkbox input "false"
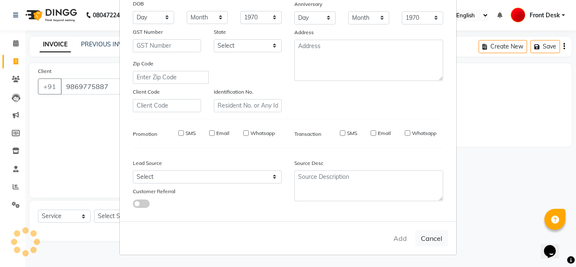
checkbox input "false"
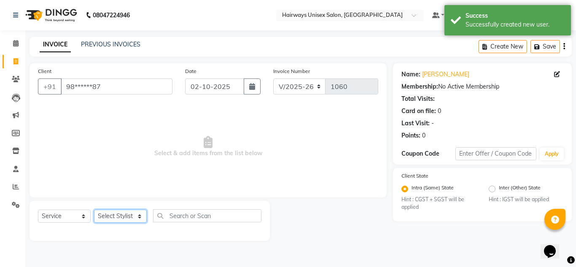
click at [107, 216] on select "Select Stylist [PERSON_NAME] ALIM [PERSON_NAME] Front Desk [PERSON_NAME] [PERSO…" at bounding box center [120, 216] width 53 height 13
select select "13252"
click at [94, 210] on select "Select Stylist [PERSON_NAME] ALIM [PERSON_NAME] Front Desk [PERSON_NAME] [PERSO…" at bounding box center [120, 216] width 53 height 13
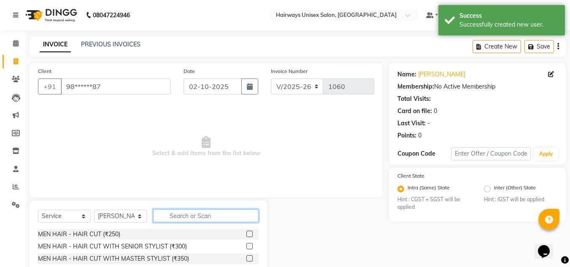
click at [234, 216] on input "text" at bounding box center [205, 215] width 105 height 13
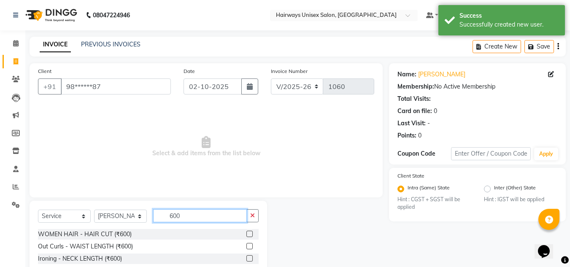
type input "600"
click at [246, 234] on label at bounding box center [249, 234] width 6 height 6
click at [246, 234] on input "checkbox" at bounding box center [248, 234] width 5 height 5
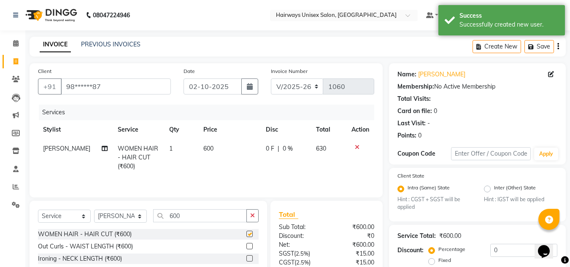
checkbox input "false"
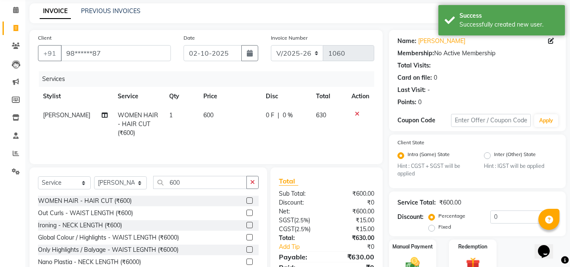
scroll to position [75, 0]
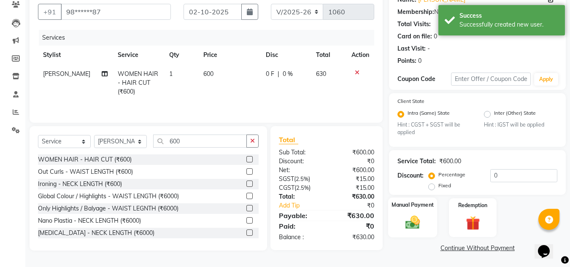
click at [414, 216] on img at bounding box center [413, 222] width 24 height 17
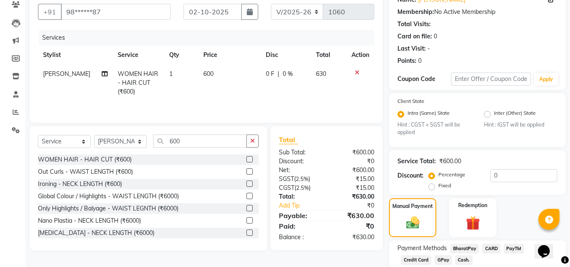
click at [435, 260] on span "GPay" at bounding box center [443, 260] width 17 height 10
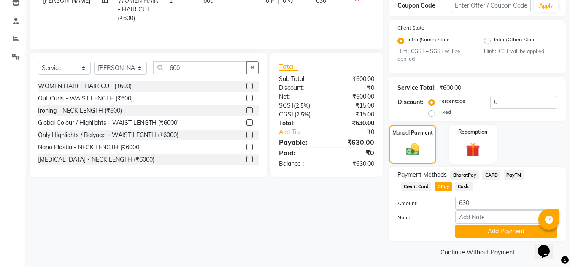
scroll to position [152, 0]
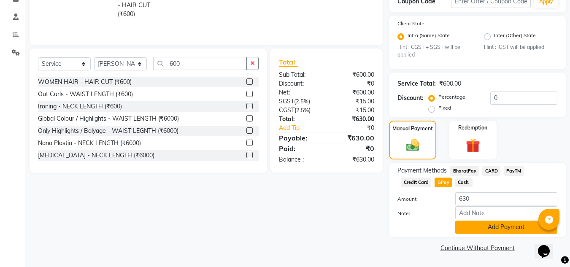
click at [473, 230] on button "Add Payment" at bounding box center [506, 227] width 102 height 13
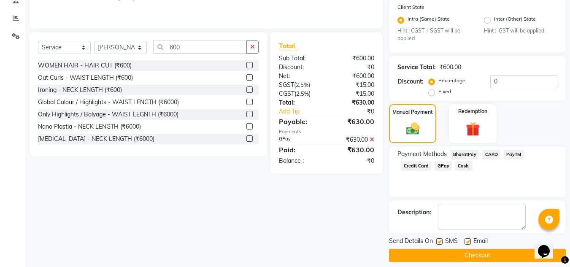
scroll to position [176, 0]
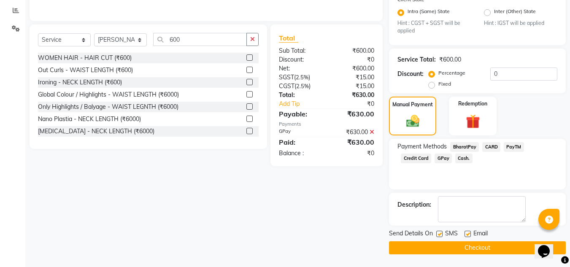
click at [440, 251] on button "Checkout" at bounding box center [477, 247] width 177 height 13
